Goal: Task Accomplishment & Management: Complete application form

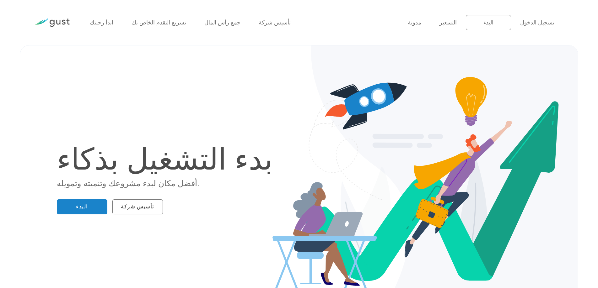
click at [229, 94] on div "بدء التشغيل بذكاء أفضل مكان لبدء مشروعك وتنميته وتمويله. البدء تأسيس شركة" at bounding box center [299, 181] width 536 height 240
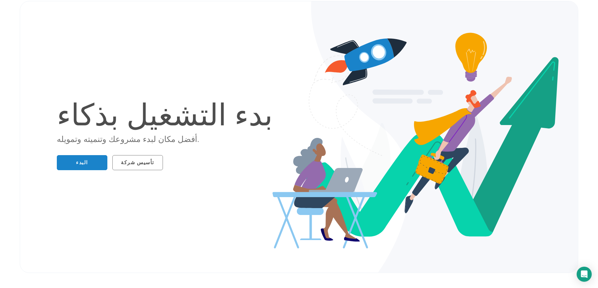
scroll to position [63, 0]
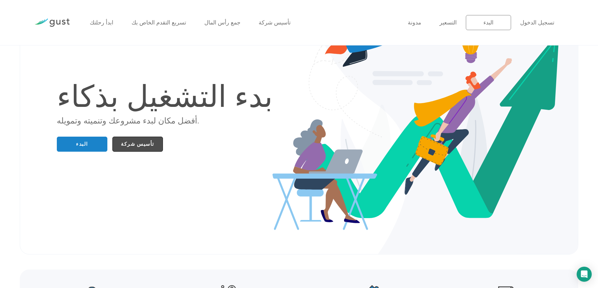
click at [149, 146] on link "تأسيس شركة" at bounding box center [137, 144] width 50 height 15
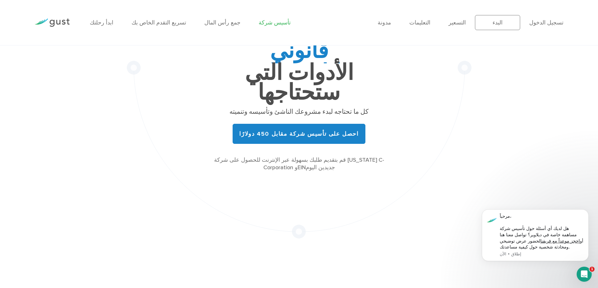
scroll to position [94, 0]
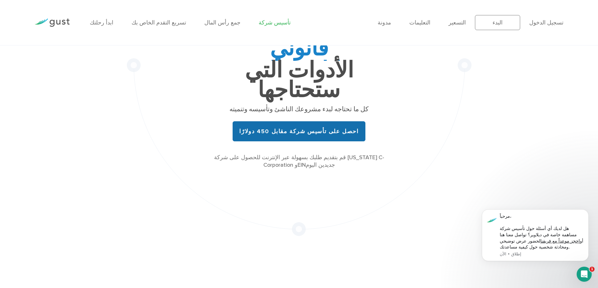
click at [283, 121] on link "احصل على تأسيس شركة مقابل 450 دولارًا" at bounding box center [298, 131] width 132 height 20
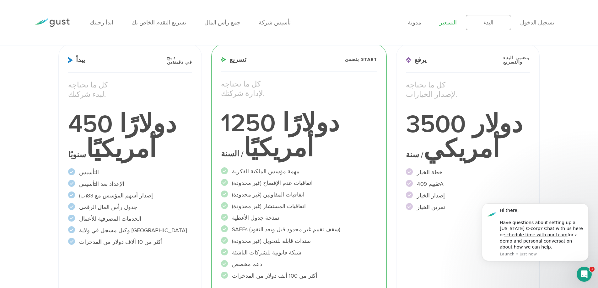
scroll to position [94, 0]
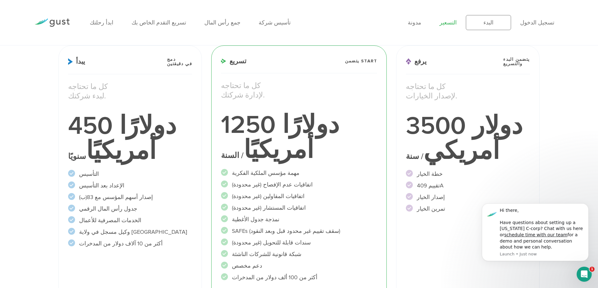
click at [100, 185] on font "الإعداد بعد التأسيس" at bounding box center [101, 186] width 45 height 7
drag, startPoint x: 100, startPoint y: 185, endPoint x: 83, endPoint y: 185, distance: 17.3
click at [83, 185] on font "الإعداد بعد التأسيس" at bounding box center [101, 186] width 45 height 7
drag, startPoint x: 129, startPoint y: 199, endPoint x: 78, endPoint y: 197, distance: 50.2
click at [78, 197] on li "إصدار أسهم المؤسس مع 83(ب)" at bounding box center [130, 197] width 124 height 8
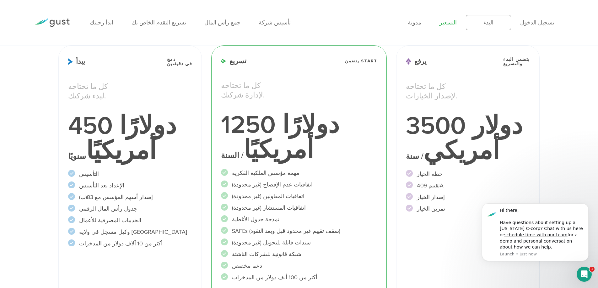
drag, startPoint x: 115, startPoint y: 208, endPoint x: 76, endPoint y: 207, distance: 39.2
click at [73, 206] on li "جدول رأس المال الرقمي" at bounding box center [130, 209] width 124 height 8
drag, startPoint x: 104, startPoint y: 220, endPoint x: 106, endPoint y: 227, distance: 7.9
click at [79, 218] on font "الخدمات المصرفية للأعمال" at bounding box center [110, 220] width 62 height 7
drag, startPoint x: 125, startPoint y: 233, endPoint x: 84, endPoint y: 234, distance: 41.1
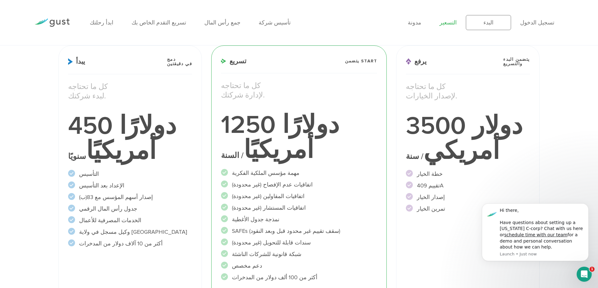
click at [81, 233] on font "وكيل مسجل في ولاية [GEOGRAPHIC_DATA]" at bounding box center [133, 232] width 108 height 7
drag, startPoint x: 145, startPoint y: 243, endPoint x: 79, endPoint y: 240, distance: 65.4
click at [79, 240] on li "أكثر من 10 آلاف دولار من المدخرات" at bounding box center [130, 244] width 124 height 8
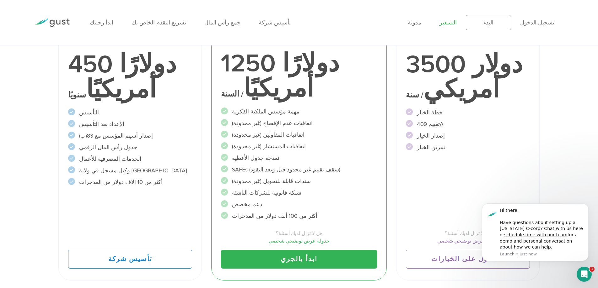
scroll to position [157, 0]
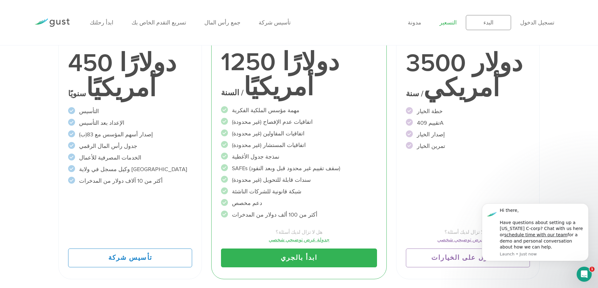
drag, startPoint x: 280, startPoint y: 110, endPoint x: 237, endPoint y: 111, distance: 43.6
click at [237, 111] on font "مهمة مؤسس الملكية الفكرية" at bounding box center [265, 110] width 67 height 7
drag, startPoint x: 296, startPoint y: 121, endPoint x: 227, endPoint y: 119, distance: 69.1
click at [227, 119] on li "اتفاقيات عدم الإفصاح (غير محدودة)" at bounding box center [299, 122] width 156 height 8
drag, startPoint x: 288, startPoint y: 134, endPoint x: 236, endPoint y: 130, distance: 52.5
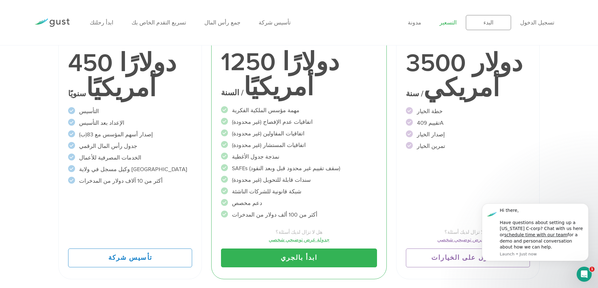
click at [236, 130] on li "اتفاقيات المقاولين (غير محدودة)" at bounding box center [299, 134] width 156 height 8
drag, startPoint x: 265, startPoint y: 157, endPoint x: 238, endPoint y: 157, distance: 27.0
click at [238, 157] on font "نمذجة جدول الأغطية" at bounding box center [255, 157] width 47 height 7
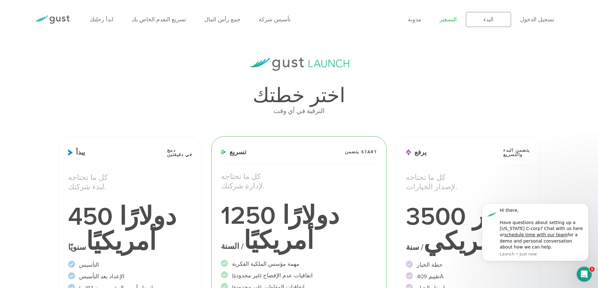
scroll to position [0, 0]
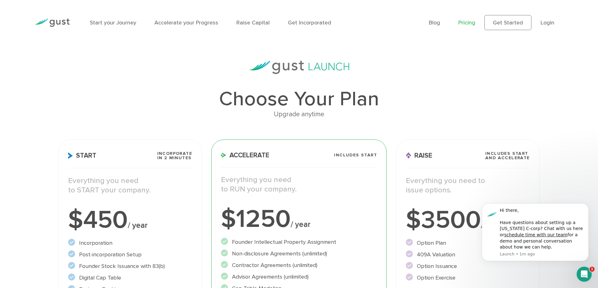
click at [411, 19] on ul "Start your Journey Accelerate your Progress Raise Capital Get Incorporated" at bounding box center [254, 23] width 329 height 8
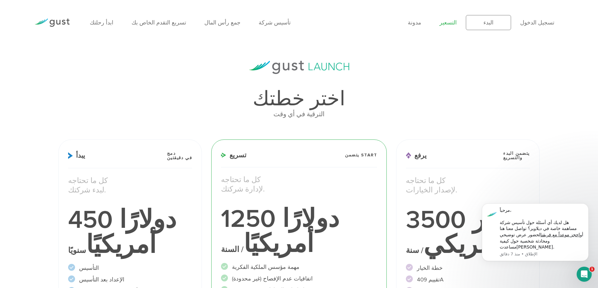
click at [174, 81] on div "اختر خطتك الترقية في أي وقت يبدأ دمج في دقيقتين كل ما تحتاجه لبدء شركتك." at bounding box center [299, 251] width 490 height 380
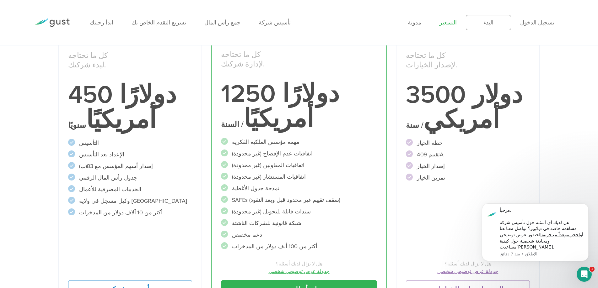
scroll to position [125, 0]
drag, startPoint x: 277, startPoint y: 151, endPoint x: 227, endPoint y: 152, distance: 50.2
click at [227, 152] on li "اتفاقيات عدم الإفصاح (غير محدودة)" at bounding box center [299, 153] width 156 height 8
drag, startPoint x: 311, startPoint y: 200, endPoint x: 231, endPoint y: 200, distance: 80.6
click at [231, 200] on li "SAFEs (سقف تقييم غير محدود قبل وبعد النقود)" at bounding box center [299, 200] width 156 height 8
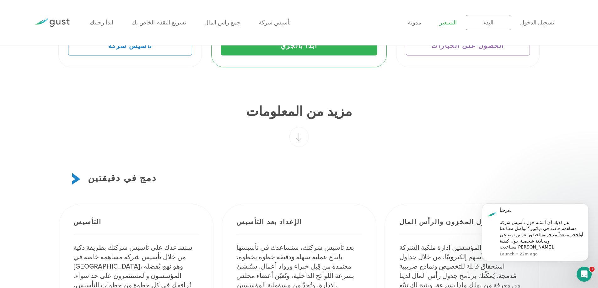
scroll to position [157, 0]
